Goal: Find contact information: Find contact information

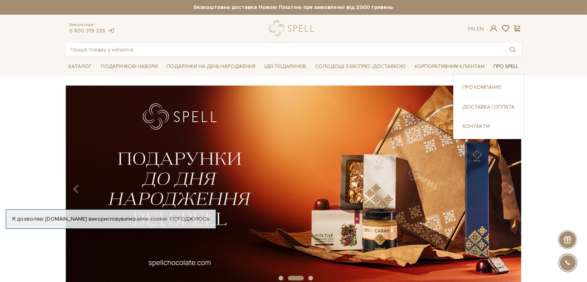
click at [503, 68] on link "Про Spell" at bounding box center [505, 67] width 31 height 12
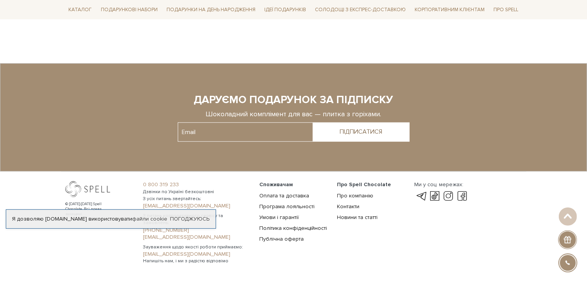
scroll to position [640, 0]
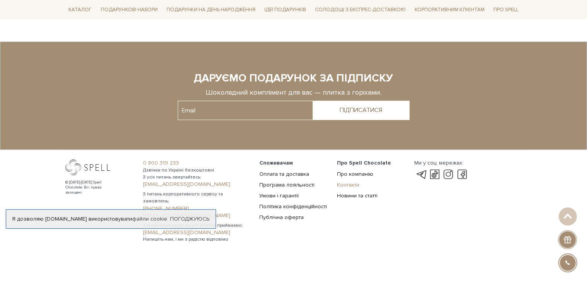
click at [355, 184] on link "Контакти" at bounding box center [348, 185] width 22 height 7
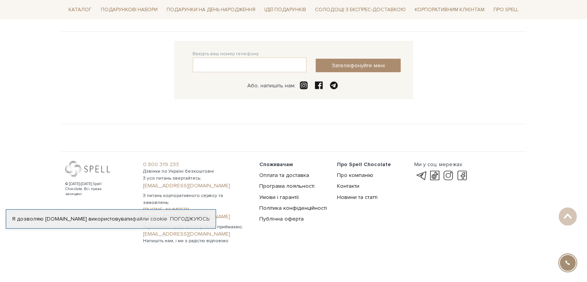
scroll to position [195, 0]
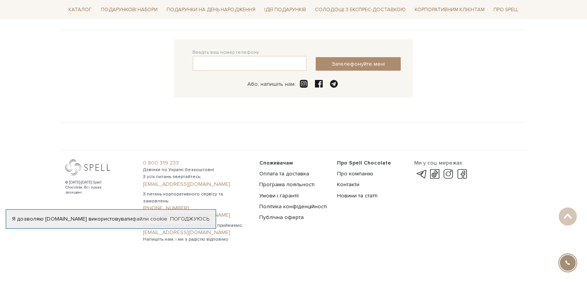
click at [318, 85] on span at bounding box center [319, 84] width 11 height 9
click at [422, 173] on link at bounding box center [420, 174] width 13 height 9
click at [334, 82] on span at bounding box center [334, 84] width 11 height 9
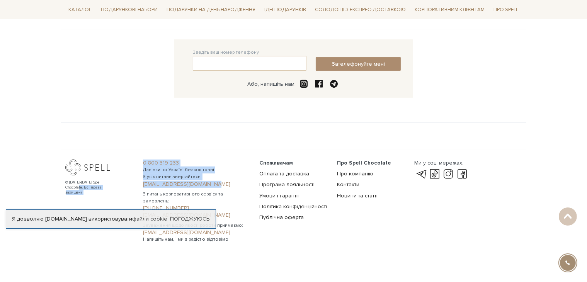
drag, startPoint x: 131, startPoint y: 184, endPoint x: 257, endPoint y: 181, distance: 126.0
click at [214, 185] on div "© 2016-2025 Spell Chocolate. Всі права захищені 0 800 319 233 Дзвінки по Україн…" at bounding box center [293, 201] width 465 height 83
